Goal: Task Accomplishment & Management: Manage account settings

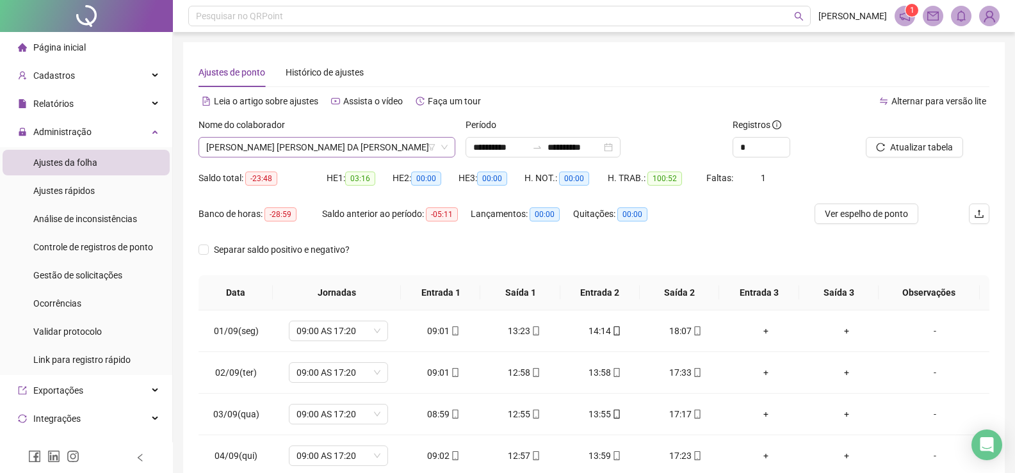
click at [444, 148] on icon "down" at bounding box center [444, 147] width 8 height 8
click at [399, 150] on span "[PERSON_NAME] [PERSON_NAME] DA [PERSON_NAME]" at bounding box center [326, 147] width 241 height 19
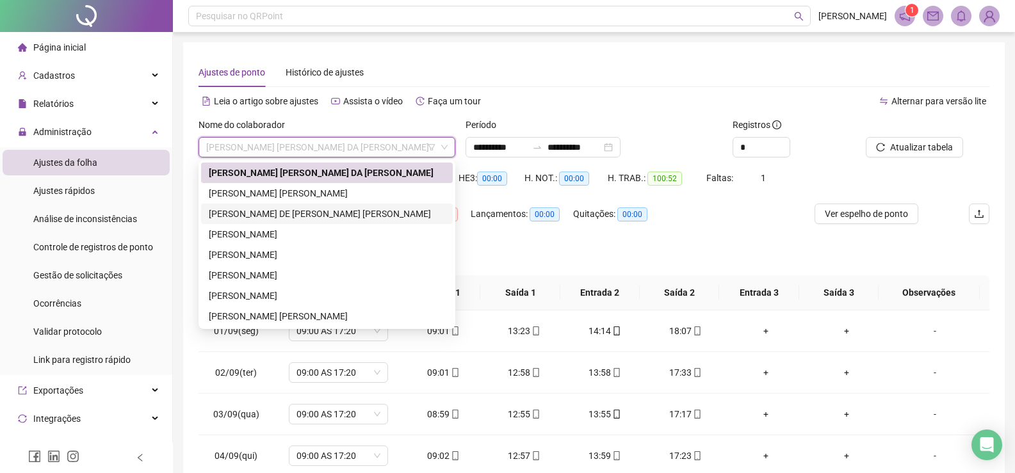
click at [311, 211] on div "[PERSON_NAME] DE [PERSON_NAME] [PERSON_NAME]" at bounding box center [327, 214] width 236 height 14
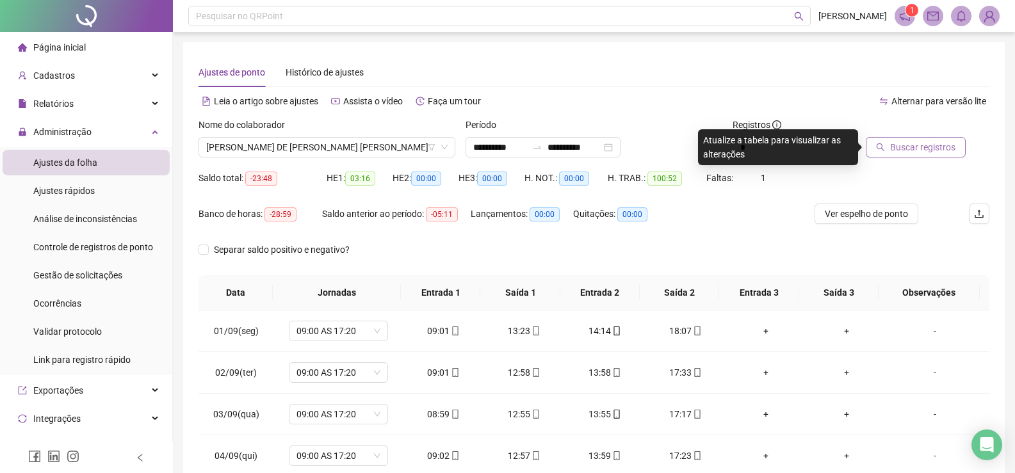
click at [931, 147] on span "Buscar registros" at bounding box center [922, 147] width 65 height 14
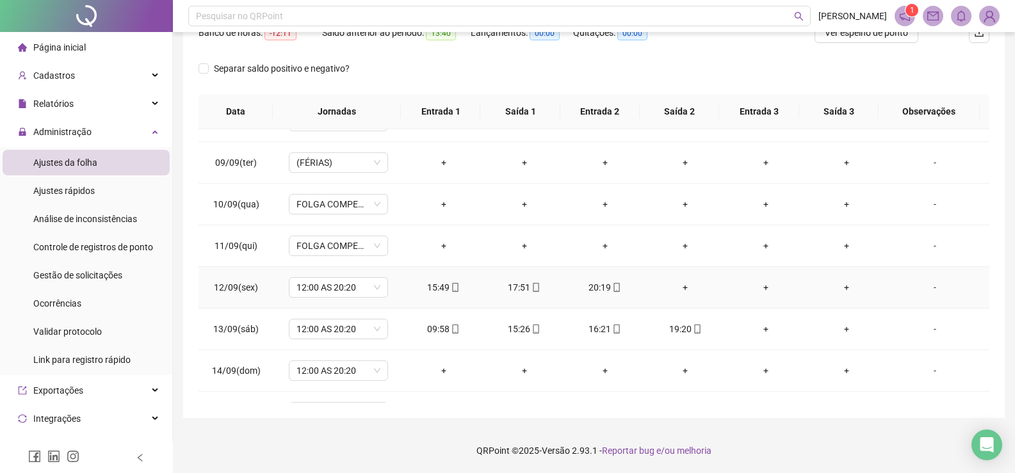
scroll to position [384, 0]
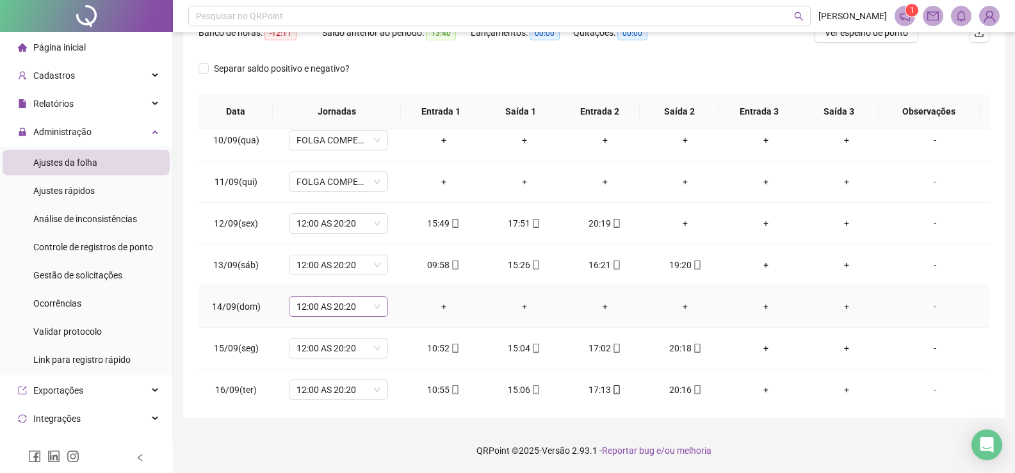
click at [351, 307] on span "12:00 AS 20:20" at bounding box center [338, 306] width 84 height 19
type input "****"
click at [341, 238] on div "Folga" at bounding box center [347, 239] width 84 height 14
click at [392, 271] on span "Sim" at bounding box center [397, 273] width 15 height 14
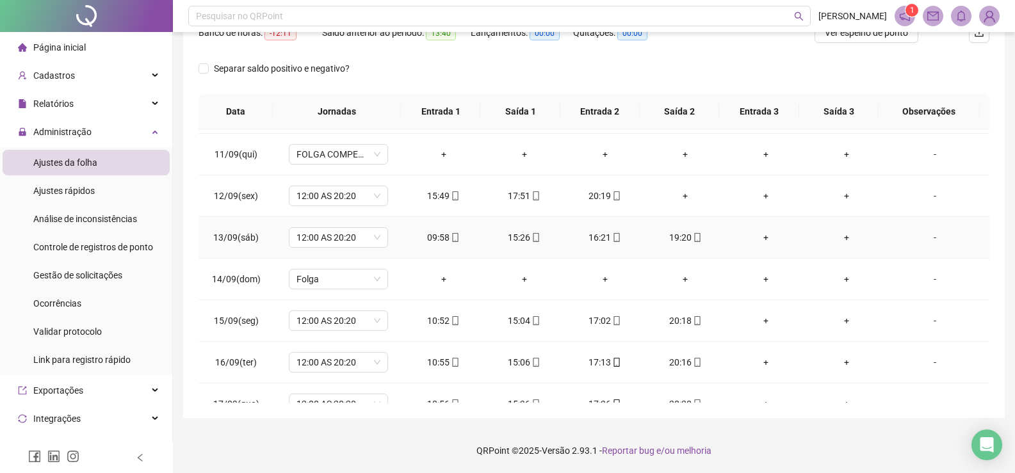
scroll to position [348, 0]
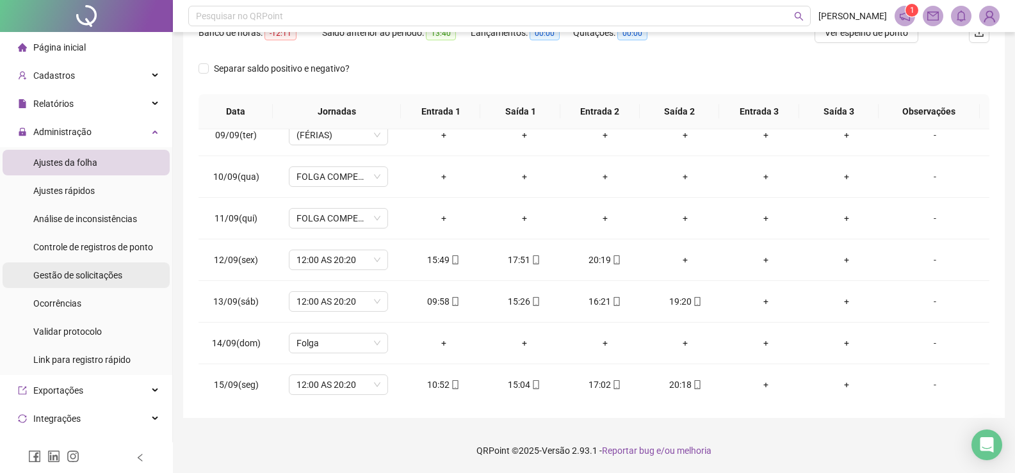
click at [60, 275] on span "Gestão de solicitações" at bounding box center [77, 275] width 89 height 10
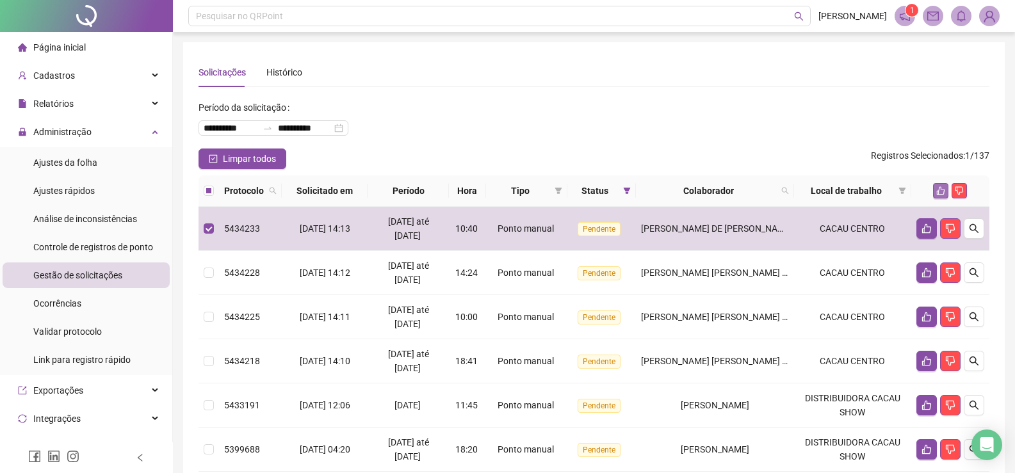
click at [938, 188] on icon "like" at bounding box center [940, 190] width 9 height 9
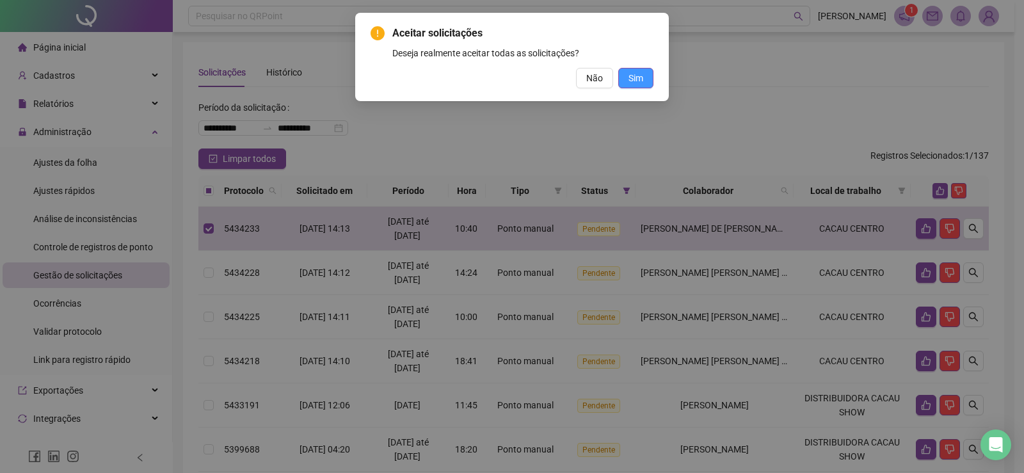
click at [632, 73] on span "Sim" at bounding box center [636, 78] width 15 height 14
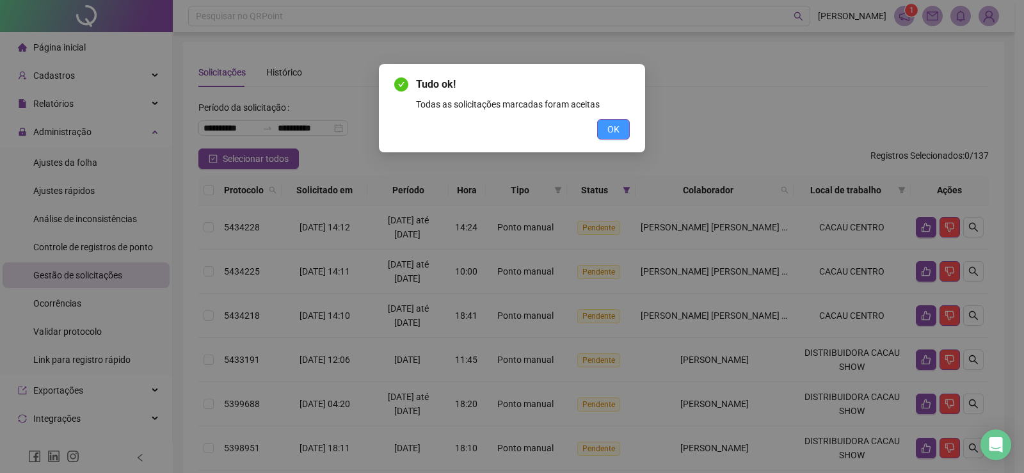
click at [618, 127] on span "OK" at bounding box center [613, 129] width 12 height 14
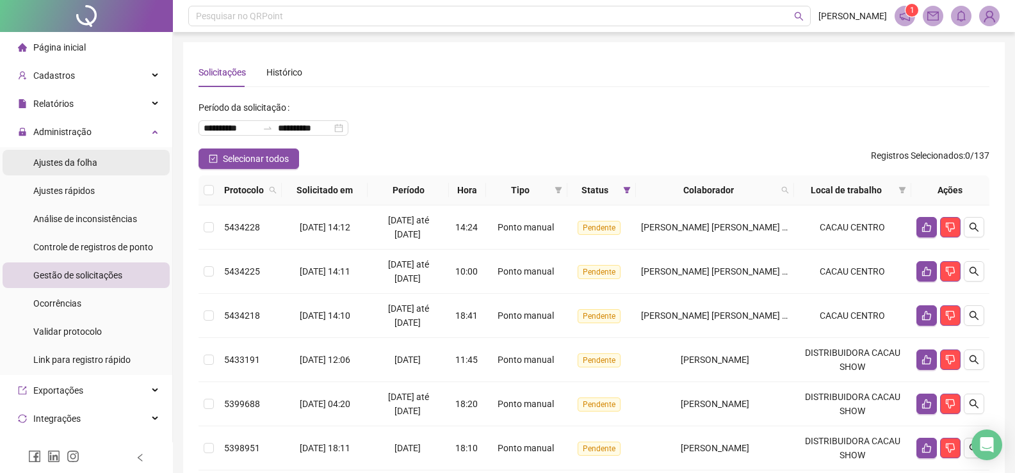
click at [67, 165] on span "Ajustes da folha" at bounding box center [65, 162] width 64 height 10
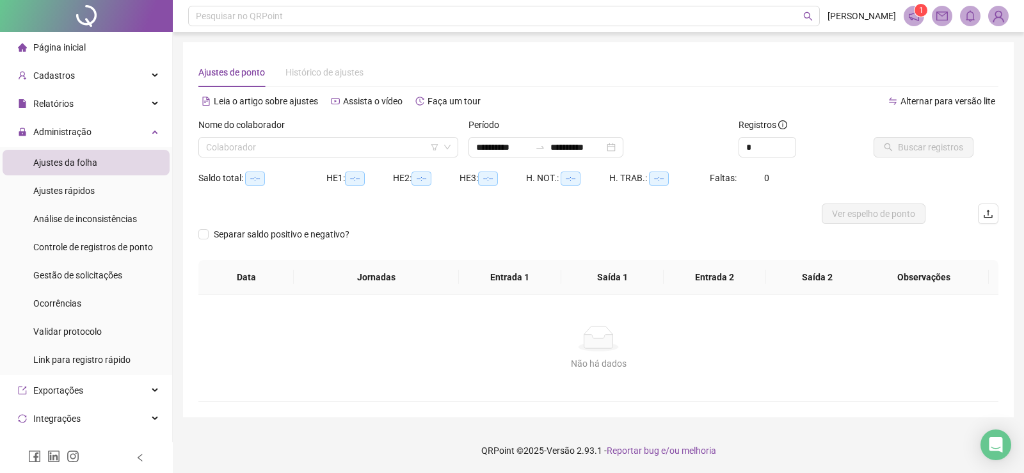
type input "**********"
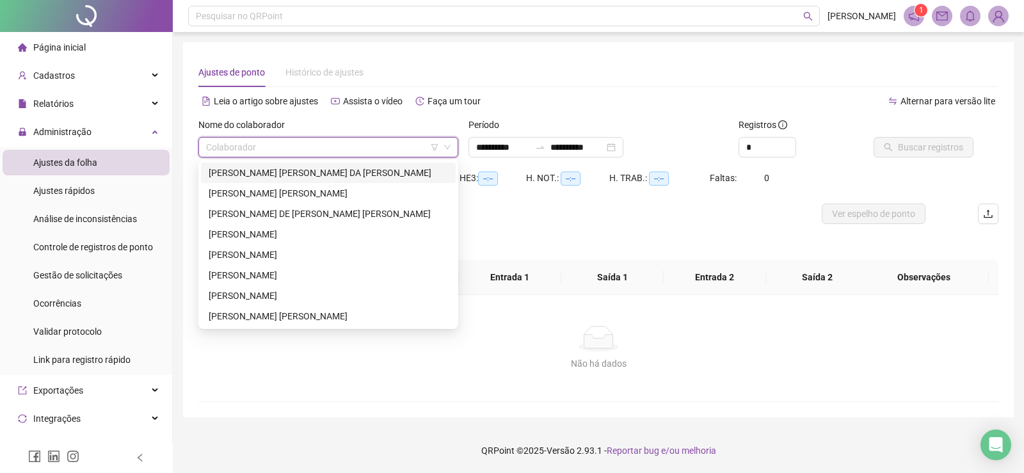
click at [272, 152] on input "search" at bounding box center [322, 147] width 233 height 19
click at [262, 209] on div "[PERSON_NAME] DE [PERSON_NAME] [PERSON_NAME]" at bounding box center [328, 214] width 239 height 14
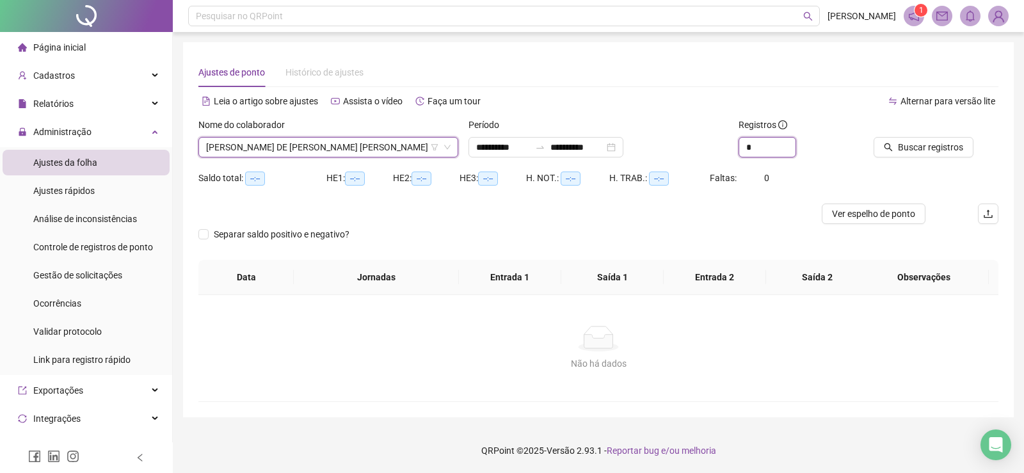
drag, startPoint x: 791, startPoint y: 143, endPoint x: 801, endPoint y: 143, distance: 9.6
click at [796, 143] on span "Increase Value" at bounding box center [796, 143] width 1 height 10
type input "*"
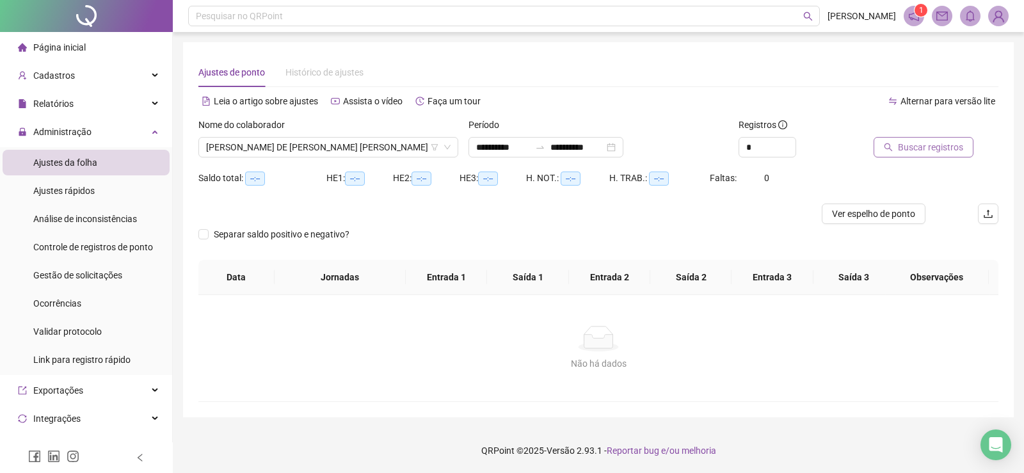
click at [917, 147] on span "Buscar registros" at bounding box center [930, 147] width 65 height 14
